Goal: Contribute content: Add original content to the website for others to see

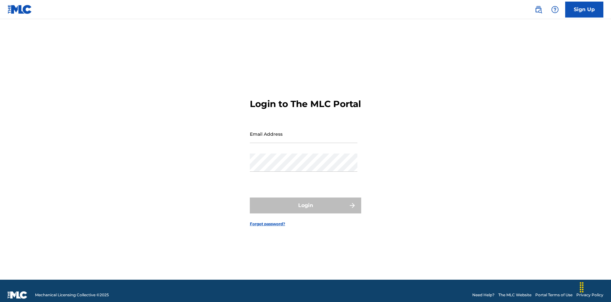
scroll to position [8, 0]
click at [304, 131] on input "Email Address" at bounding box center [304, 134] width 108 height 18
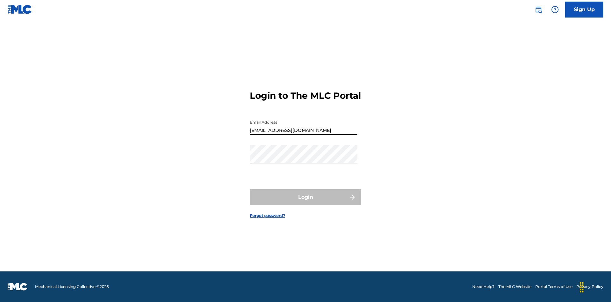
type input "Duke.McTesterson@gmail.com"
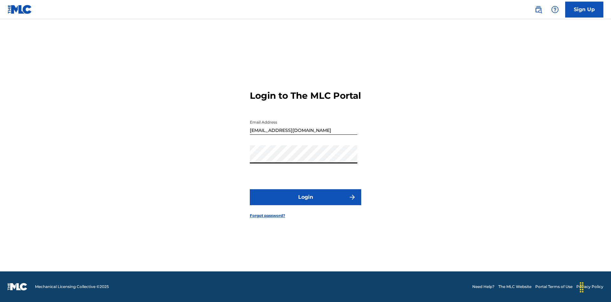
click at [306, 202] on button "Login" at bounding box center [305, 197] width 111 height 16
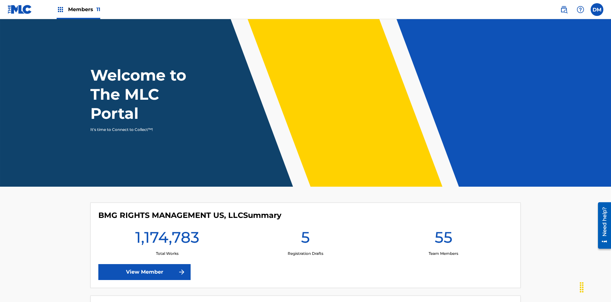
scroll to position [27, 0]
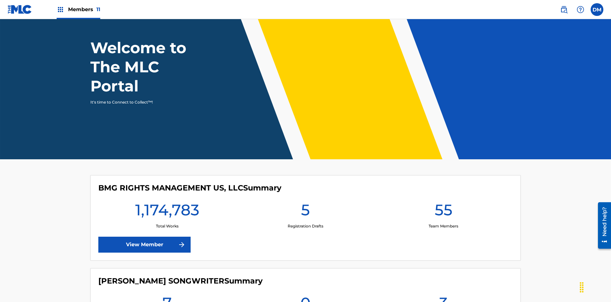
click at [78, 9] on span "Members 11" at bounding box center [84, 9] width 32 height 7
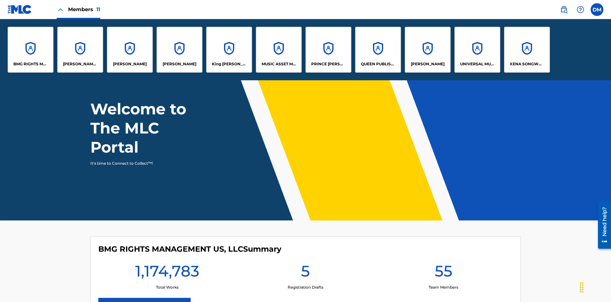
scroll to position [0, 0]
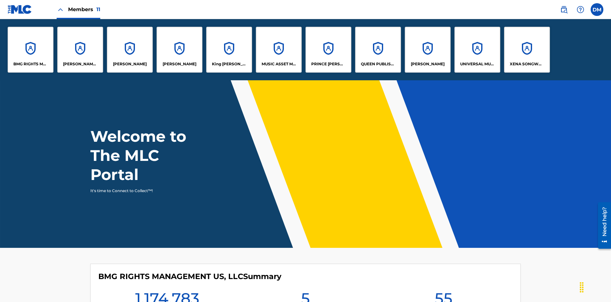
click at [477, 64] on p "UNIVERSAL MUSIC PUB GROUP" at bounding box center [477, 64] width 35 height 6
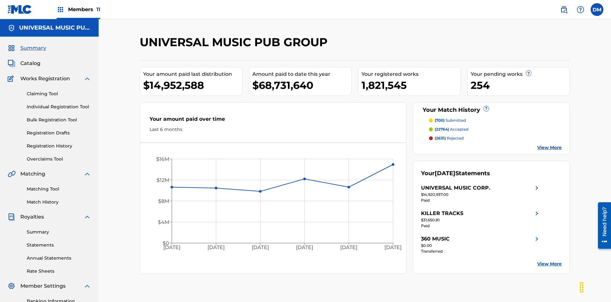
click at [59, 103] on link "Individual Registration Tool" at bounding box center [59, 106] width 64 height 7
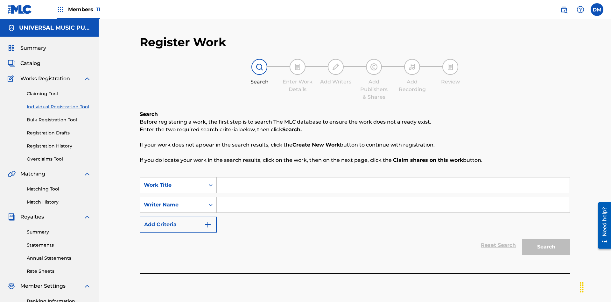
click at [393, 177] on input "Search Form" at bounding box center [393, 184] width 353 height 15
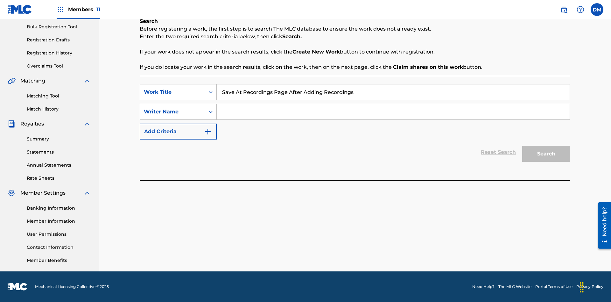
type input "Save At Recordings Page After Adding Recordings"
click at [393, 112] on input "Search Form" at bounding box center [393, 111] width 353 height 15
type input "QWERTYUIOP"
click at [546, 154] on button "Search" at bounding box center [546, 154] width 48 height 16
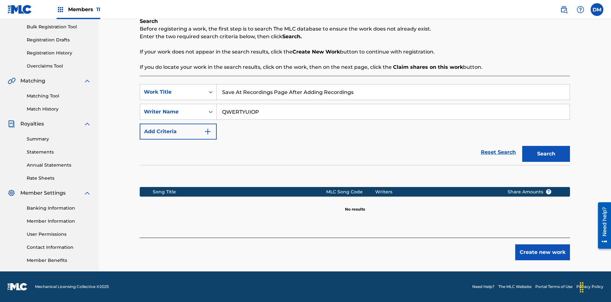
click at [543, 252] on button "Create new work" at bounding box center [542, 252] width 55 height 16
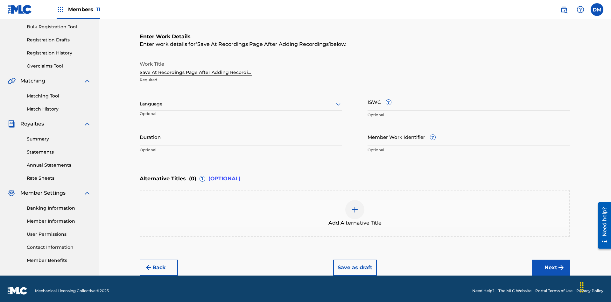
click at [241, 132] on input "Duration" at bounding box center [241, 137] width 202 height 18
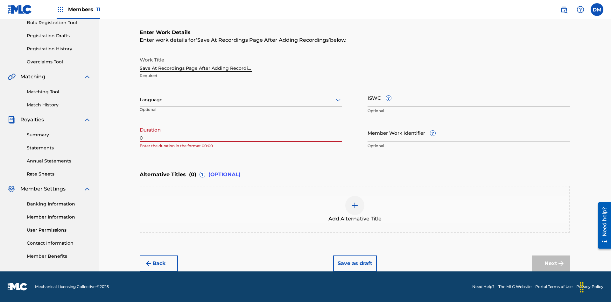
click at [241, 132] on input "0" at bounding box center [241, 133] width 202 height 18
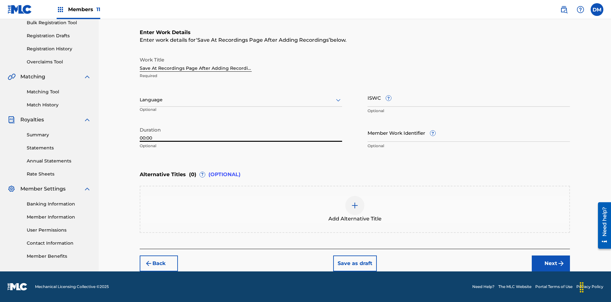
type input "00:00"
click at [338, 100] on icon at bounding box center [339, 100] width 8 height 8
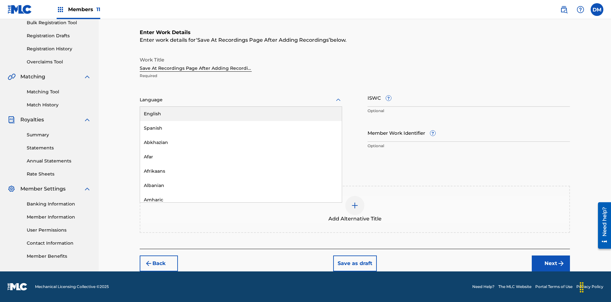
click at [241, 157] on div "Afar" at bounding box center [241, 157] width 202 height 14
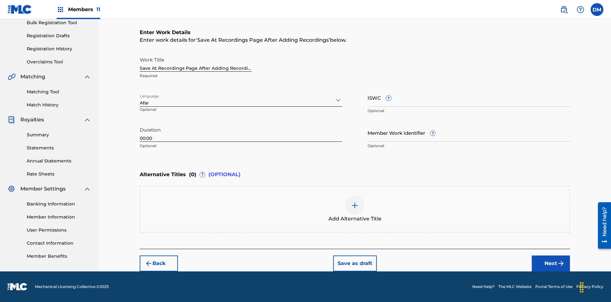
click at [469, 132] on input "Member Work Identifier ?" at bounding box center [469, 133] width 202 height 18
type input "2025.08.11.04"
click at [469, 97] on input "ISWC ?" at bounding box center [469, 98] width 202 height 18
type input "T-123.456.789-4"
click at [355, 209] on div at bounding box center [354, 205] width 19 height 19
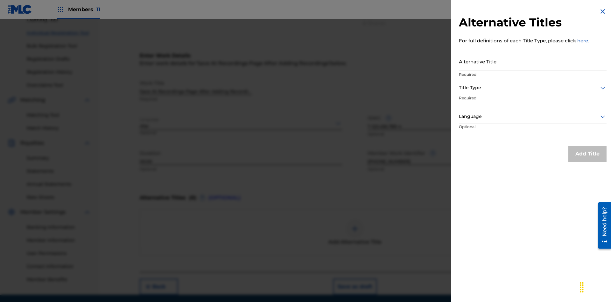
click at [533, 61] on input "Alternative Title" at bounding box center [533, 61] width 148 height 18
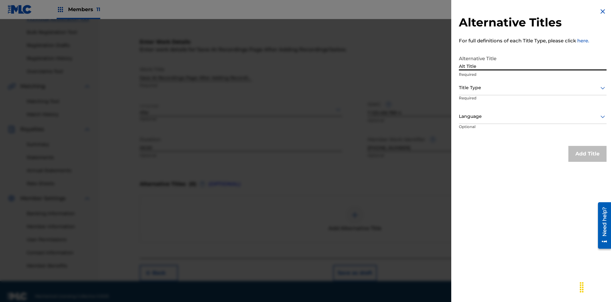
type input "Alt Title"
click at [533, 88] on div at bounding box center [533, 88] width 148 height 8
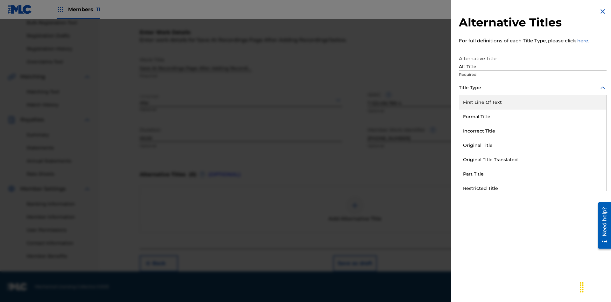
click at [533, 145] on div "Original Title" at bounding box center [532, 145] width 147 height 14
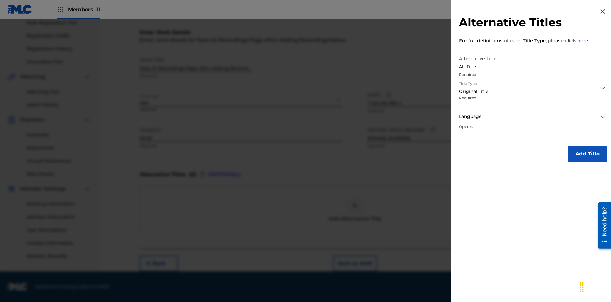
click at [533, 116] on div at bounding box center [533, 116] width 148 height 8
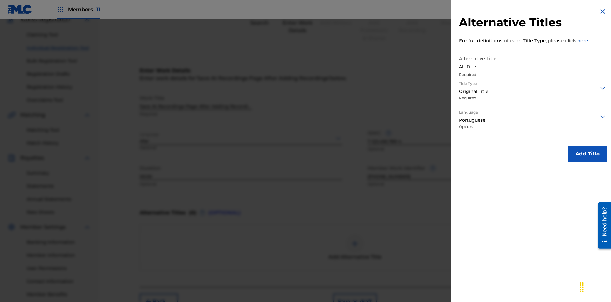
click at [588, 153] on button "Add Title" at bounding box center [588, 154] width 38 height 16
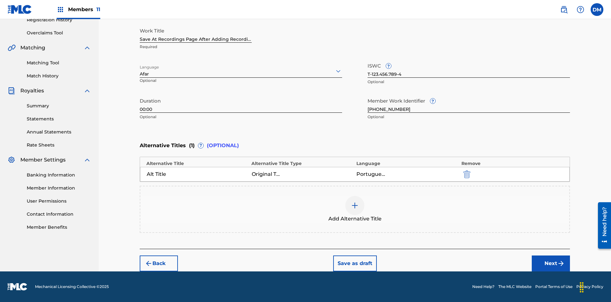
click at [551, 263] on button "Next" at bounding box center [551, 263] width 38 height 16
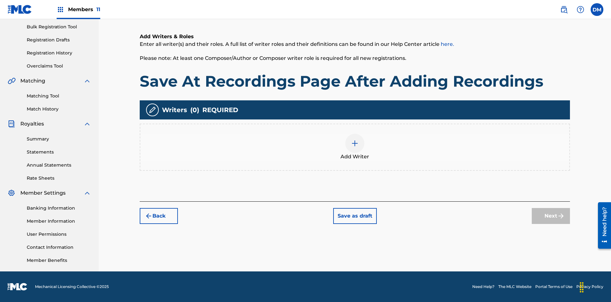
scroll to position [93, 0]
click at [355, 147] on img at bounding box center [355, 143] width 8 height 8
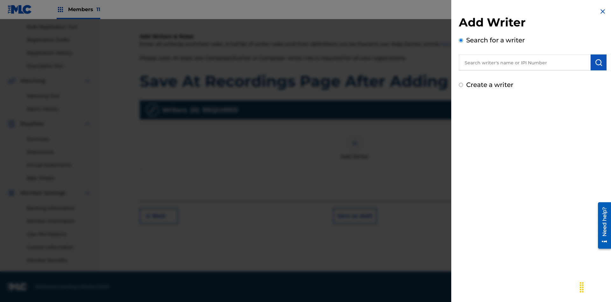
click at [525, 62] on input "text" at bounding box center [525, 62] width 132 height 16
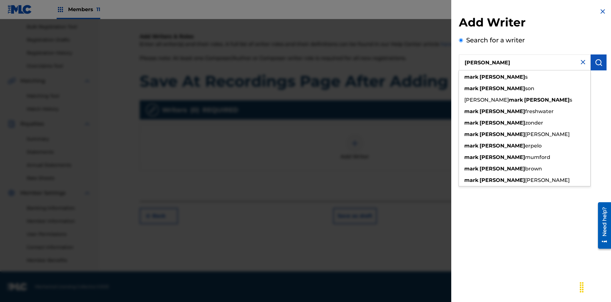
type input "MARK STEVEN BERKOWITZ"
click at [599, 62] on img "submit" at bounding box center [599, 63] width 8 height 8
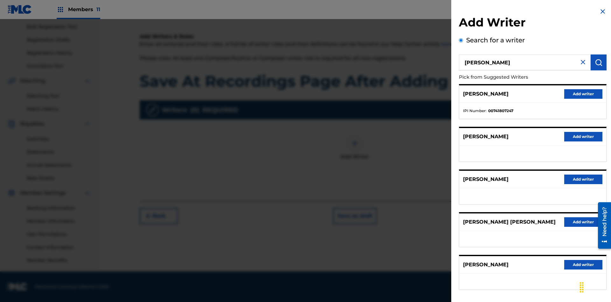
click at [584, 94] on button "Add writer" at bounding box center [583, 94] width 38 height 10
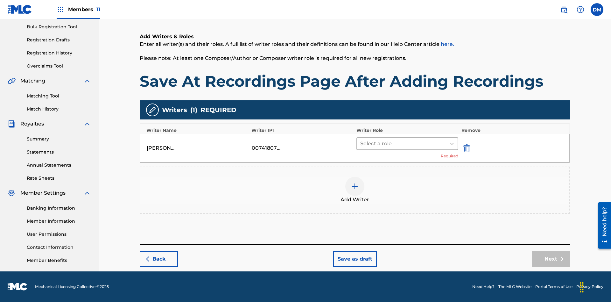
click at [361, 143] on input "text" at bounding box center [360, 144] width 1 height 8
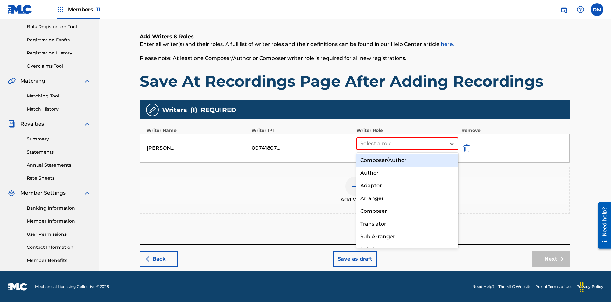
click at [407, 211] on div "Composer" at bounding box center [408, 211] width 102 height 13
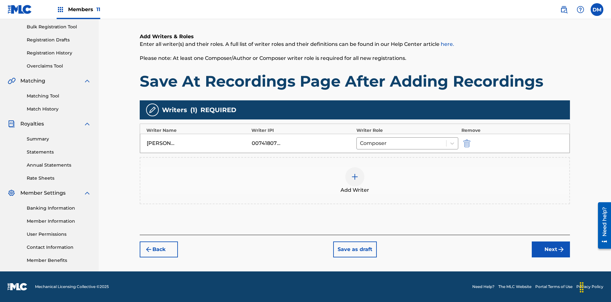
click at [551, 249] on button "Next" at bounding box center [551, 249] width 38 height 16
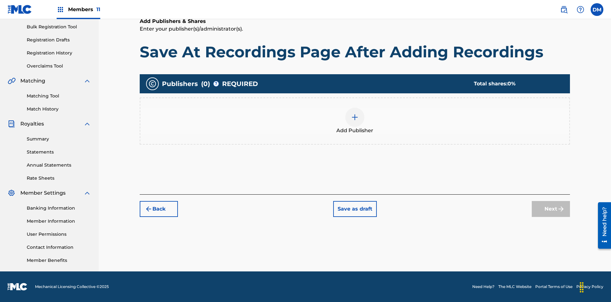
click at [355, 117] on img at bounding box center [355, 117] width 8 height 8
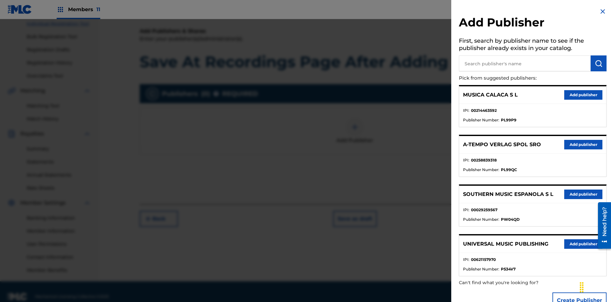
click at [525, 63] on input "text" at bounding box center [525, 63] width 132 height 16
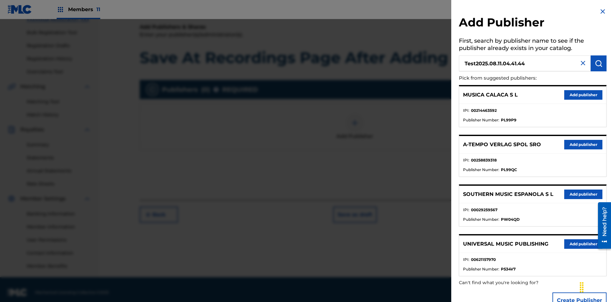
type input "Test2025.08.11.04.41.44"
click at [599, 63] on img "submit" at bounding box center [599, 64] width 8 height 8
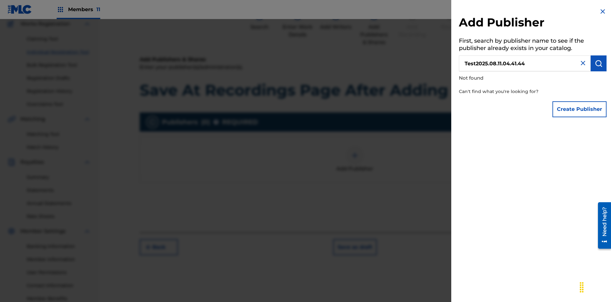
click at [580, 109] on button "Create Publisher" at bounding box center [580, 109] width 54 height 16
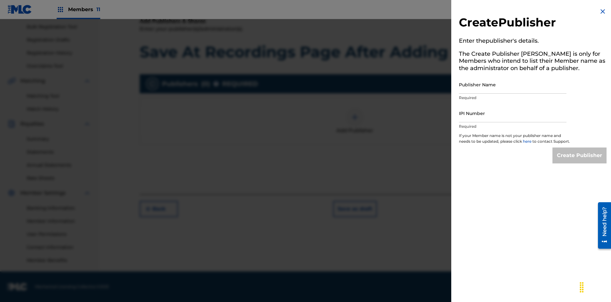
click at [513, 84] on input "Publisher Name" at bounding box center [513, 84] width 108 height 18
type input "Test2025.08.11.04.41.48"
click at [513, 113] on input "IPI Number" at bounding box center [513, 113] width 108 height 18
type input "00595839777"
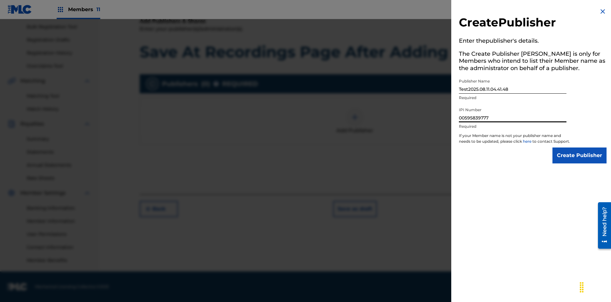
click at [580, 161] on input "Create Publisher" at bounding box center [580, 155] width 54 height 16
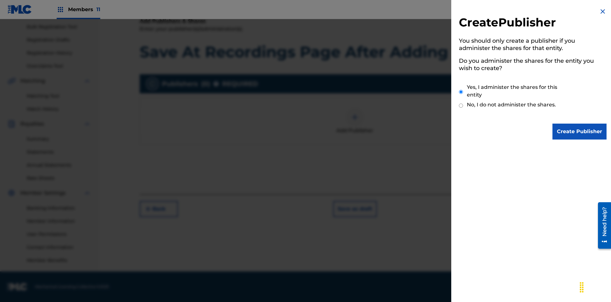
click at [461, 92] on input "Yes, I administer the shares for this entity" at bounding box center [461, 92] width 4 height 14
click at [580, 131] on input "Create Publisher" at bounding box center [580, 132] width 54 height 16
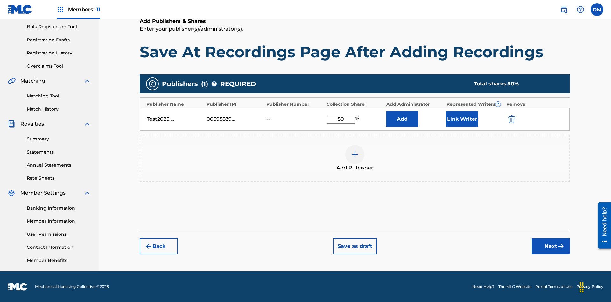
type input "50"
click at [462, 119] on button "Link Writer" at bounding box center [462, 119] width 32 height 16
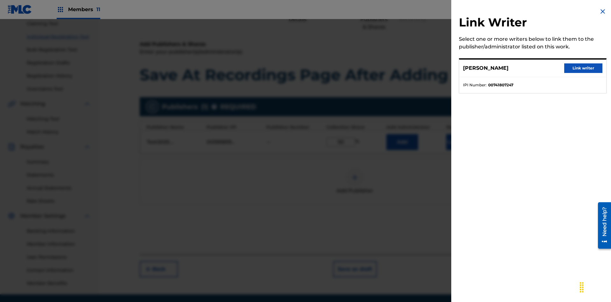
click at [584, 68] on button "Link writer" at bounding box center [583, 68] width 38 height 10
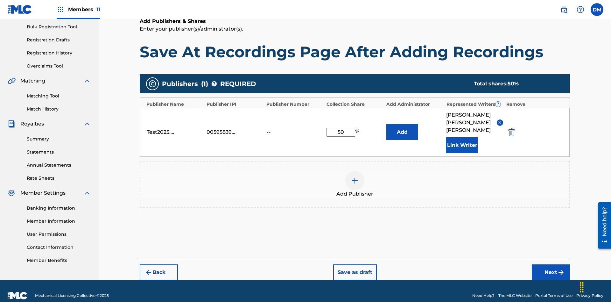
click at [462, 137] on button "Link Writer" at bounding box center [462, 145] width 32 height 16
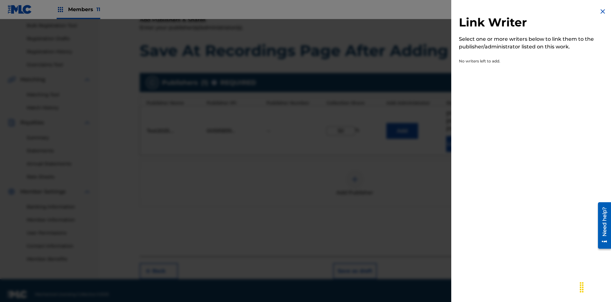
click at [603, 11] on img at bounding box center [603, 12] width 8 height 8
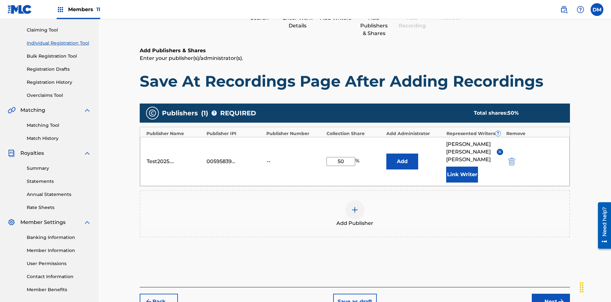
scroll to position [94, 0]
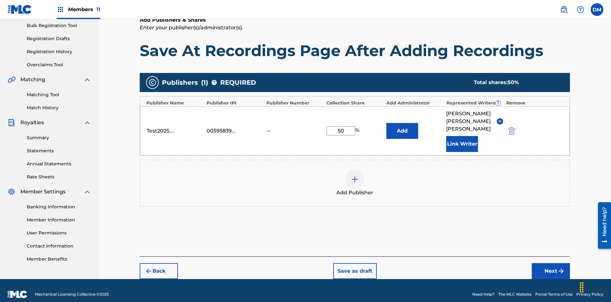
click at [402, 127] on button "Add" at bounding box center [402, 131] width 32 height 16
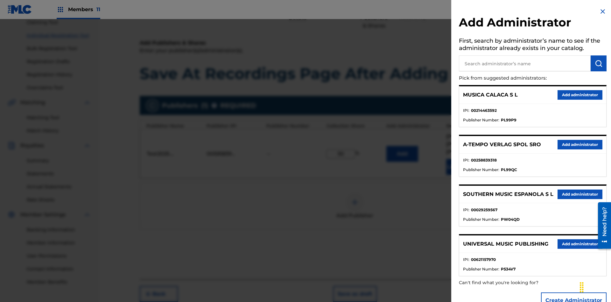
click at [525, 63] on input "text" at bounding box center [525, 63] width 132 height 16
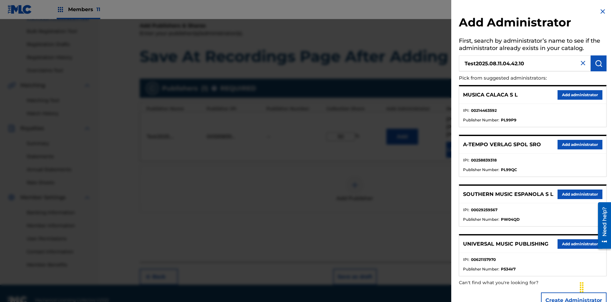
type input "Test2025.08.11.04.42.10"
click at [599, 63] on img "submit" at bounding box center [599, 64] width 8 height 8
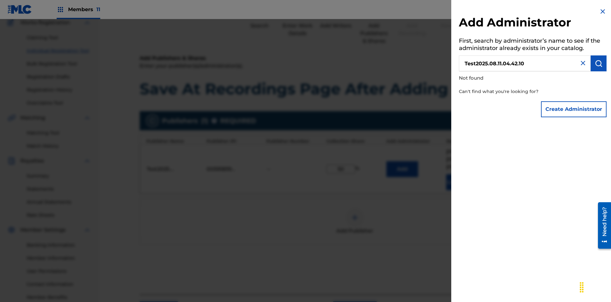
click at [574, 109] on button "Create Administrator" at bounding box center [574, 109] width 66 height 16
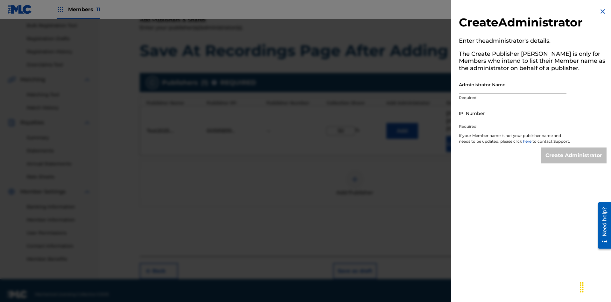
click at [513, 84] on input "Administrator Name" at bounding box center [513, 84] width 108 height 18
type input "Test2025.08.11.04.42.15"
click at [513, 113] on input "IPI Number" at bounding box center [513, 113] width 108 height 18
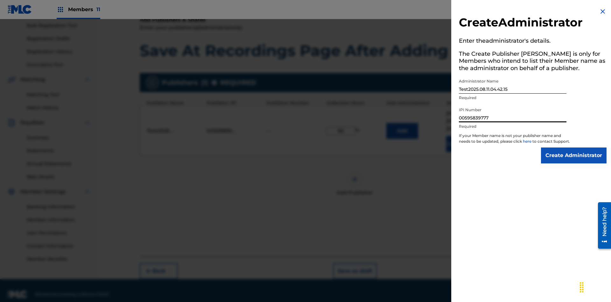
type input "00595839777"
click at [574, 161] on input "Create Administrator" at bounding box center [574, 155] width 66 height 16
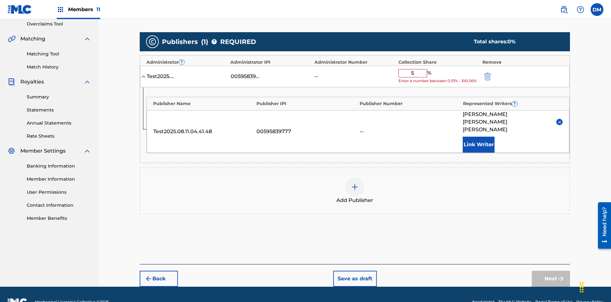
type input "50"
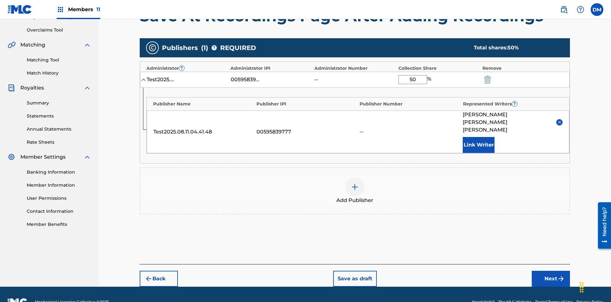
click at [551, 271] on button "Next" at bounding box center [551, 279] width 38 height 16
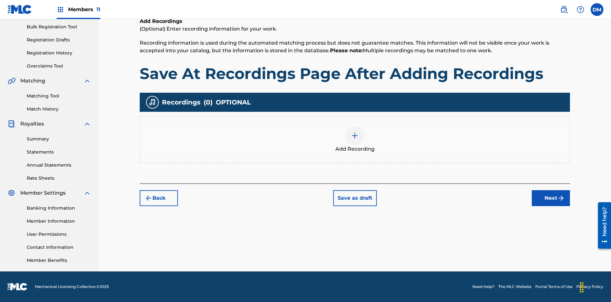
click at [355, 139] on img at bounding box center [355, 136] width 8 height 8
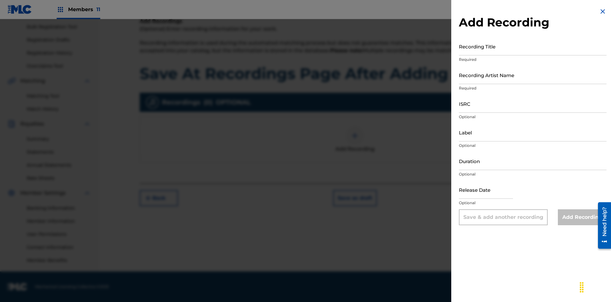
click at [533, 46] on input "Recording Title" at bounding box center [533, 46] width 148 height 18
type input "Best Song Ever"
click at [533, 75] on input "Recording Artist Name" at bounding box center [533, 75] width 148 height 18
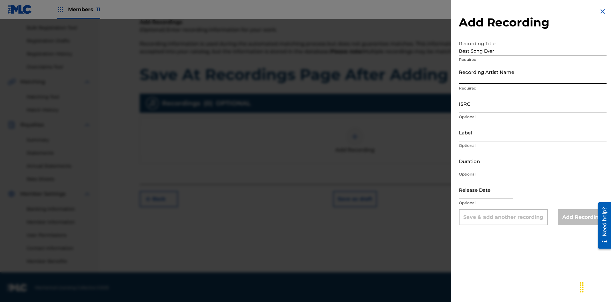
scroll to position [93, 0]
type input "Joe Lewis"
click at [533, 103] on input "ISRC" at bounding box center [533, 104] width 148 height 18
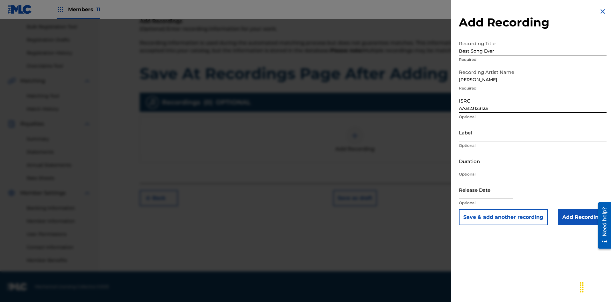
type input "AA3123123123"
click at [533, 132] on input "Label" at bounding box center [533, 132] width 148 height 18
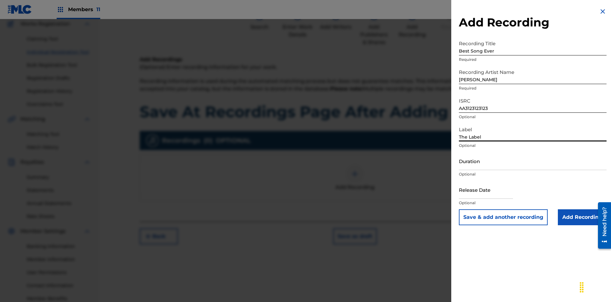
type input "The Label"
click at [533, 161] on input "Duration" at bounding box center [533, 161] width 148 height 18
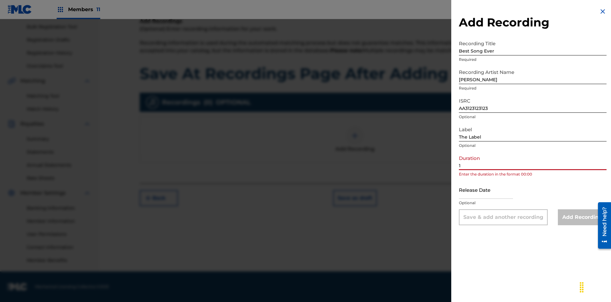
click at [533, 161] on input "1" at bounding box center [533, 161] width 148 height 18
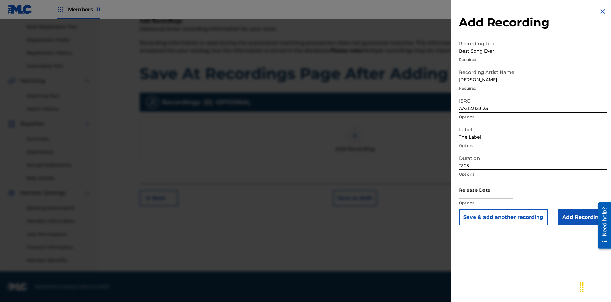
type input "12:25"
click at [491, 190] on input "text" at bounding box center [486, 190] width 54 height 18
select select "7"
select select "2025"
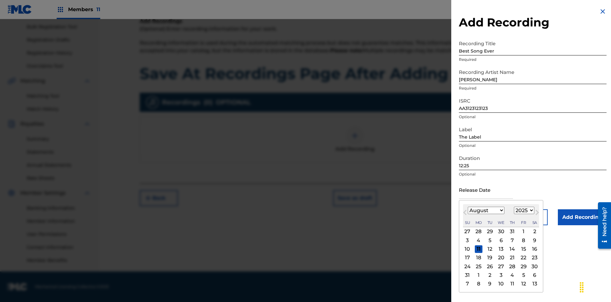
click at [486, 210] on select "January February March April May June July August September October November De…" at bounding box center [486, 210] width 37 height 7
select select "3"
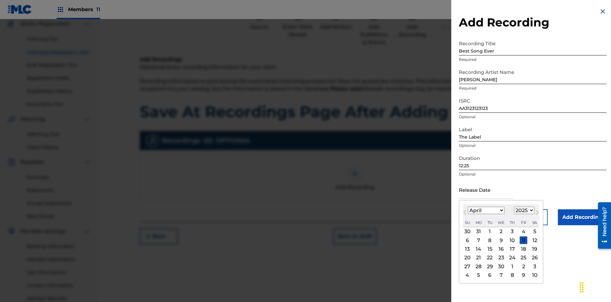
click at [523, 210] on select "1900 1901 1902 1903 1904 1905 1906 1907 1908 1909 1910 1911 1912 1913 1914 1915…" at bounding box center [524, 210] width 20 height 7
select select "2021"
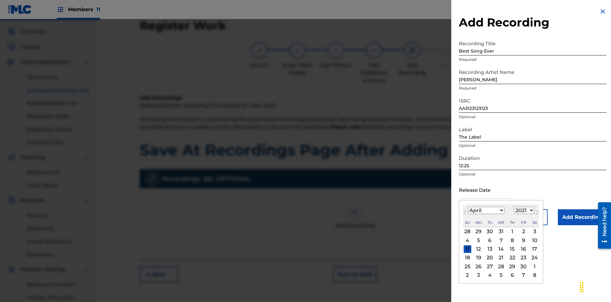
click at [523, 210] on select "1900 1901 1902 1903 1904 1905 1906 1907 1908 1909 1910 1911 1912 1913 1914 1915…" at bounding box center [524, 210] width 20 height 7
click at [512, 231] on div "1" at bounding box center [513, 232] width 8 height 8
type input "April 1 2021"
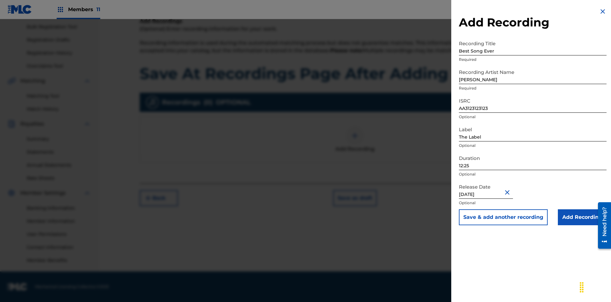
click at [582, 217] on input "Add Recording" at bounding box center [582, 217] width 49 height 16
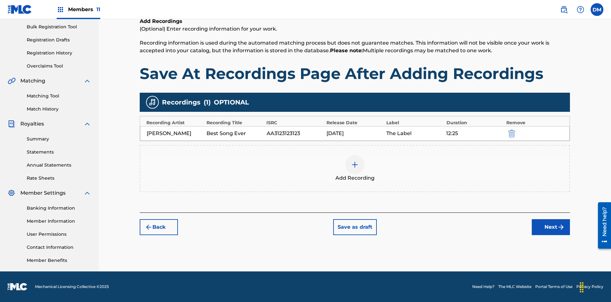
click at [355, 227] on button "Save as draft" at bounding box center [355, 227] width 44 height 16
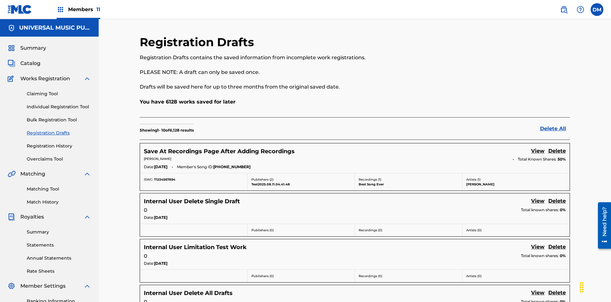
click at [538, 147] on link "View" at bounding box center [537, 151] width 13 height 9
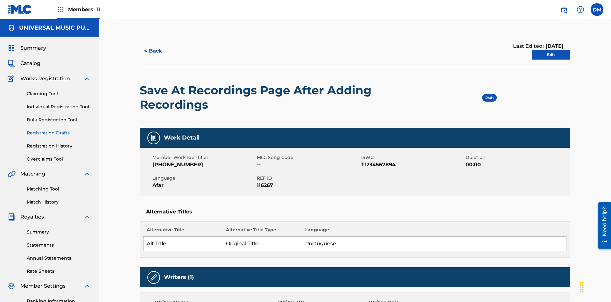
click at [551, 50] on link "Edit" at bounding box center [551, 55] width 38 height 10
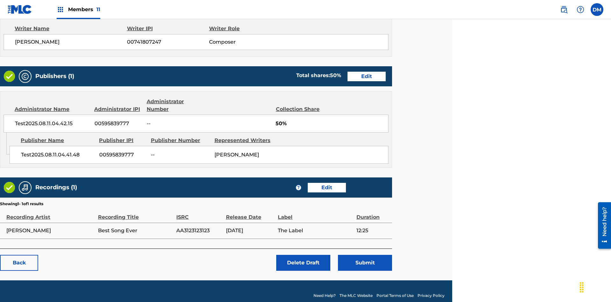
scroll to position [266, 159]
